Goal: Find specific page/section: Find specific page/section

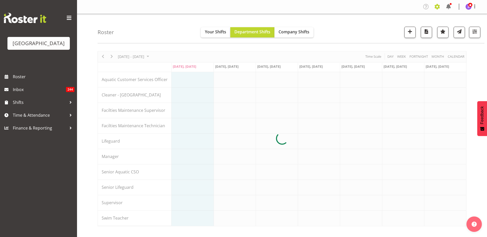
click at [435, 8] on span at bounding box center [437, 7] width 8 height 8
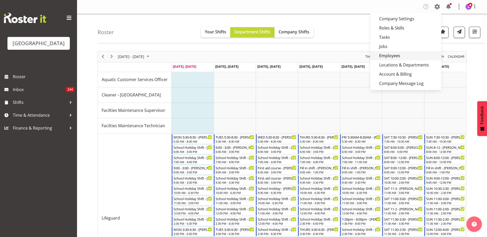
click at [395, 53] on link "Employees" at bounding box center [405, 55] width 71 height 9
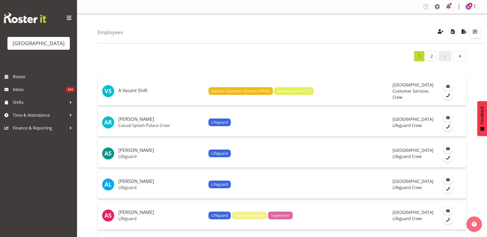
click at [473, 30] on span "button" at bounding box center [474, 31] width 7 height 7
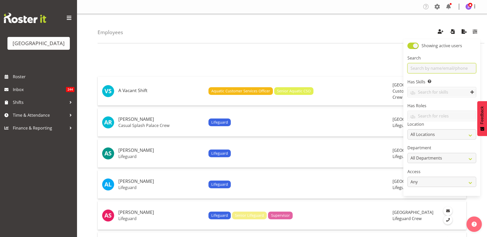
click at [432, 67] on input "text" at bounding box center [441, 68] width 69 height 10
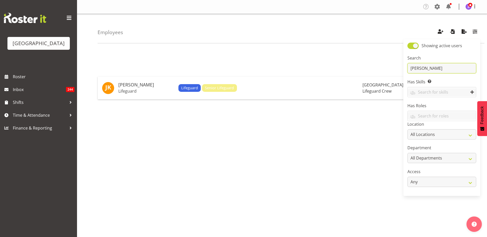
type input "[PERSON_NAME]"
